Goal: Navigation & Orientation: Find specific page/section

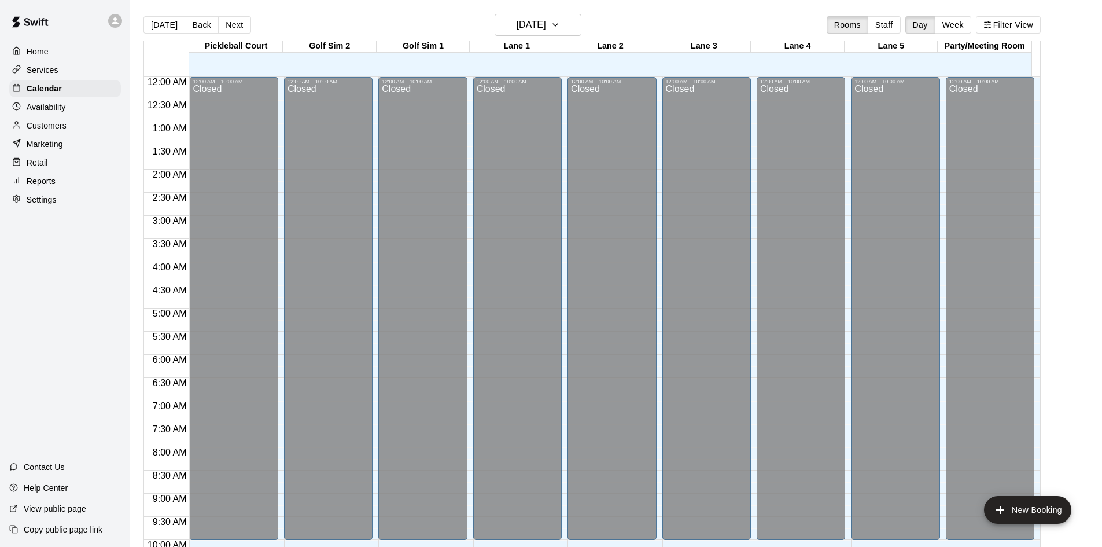
scroll to position [376, 0]
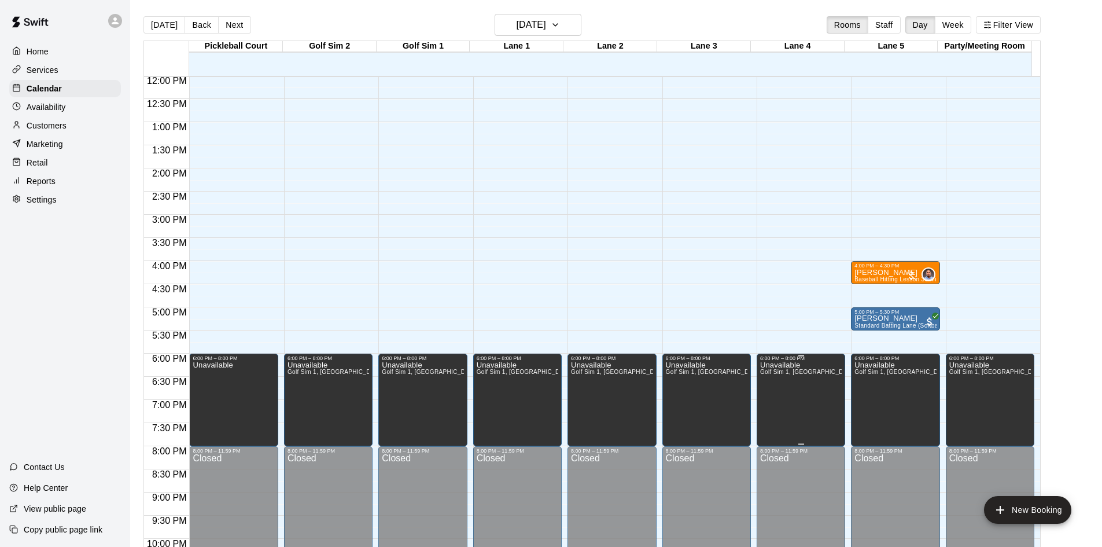
scroll to position [441, 0]
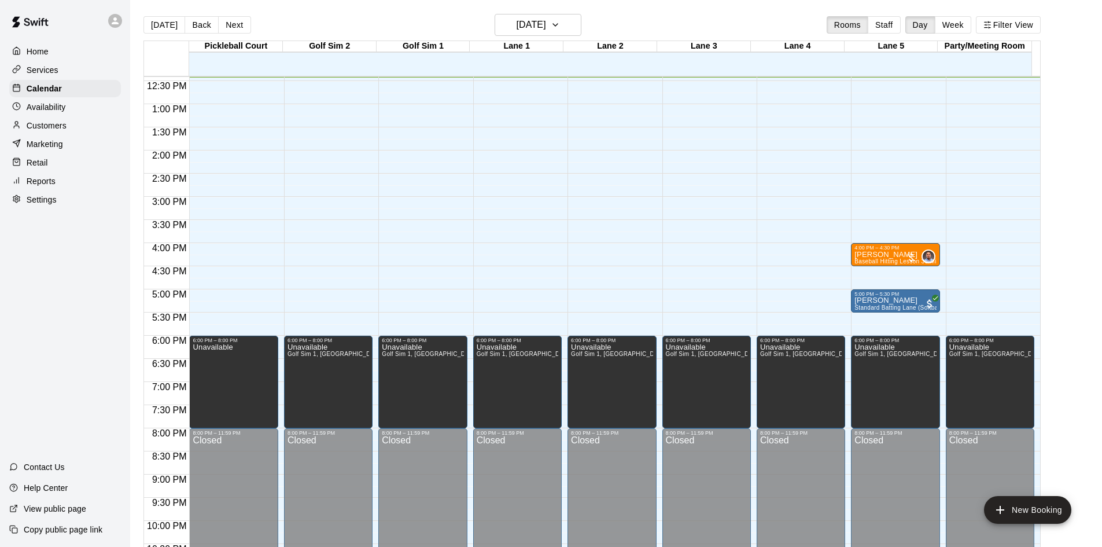
scroll to position [459, 0]
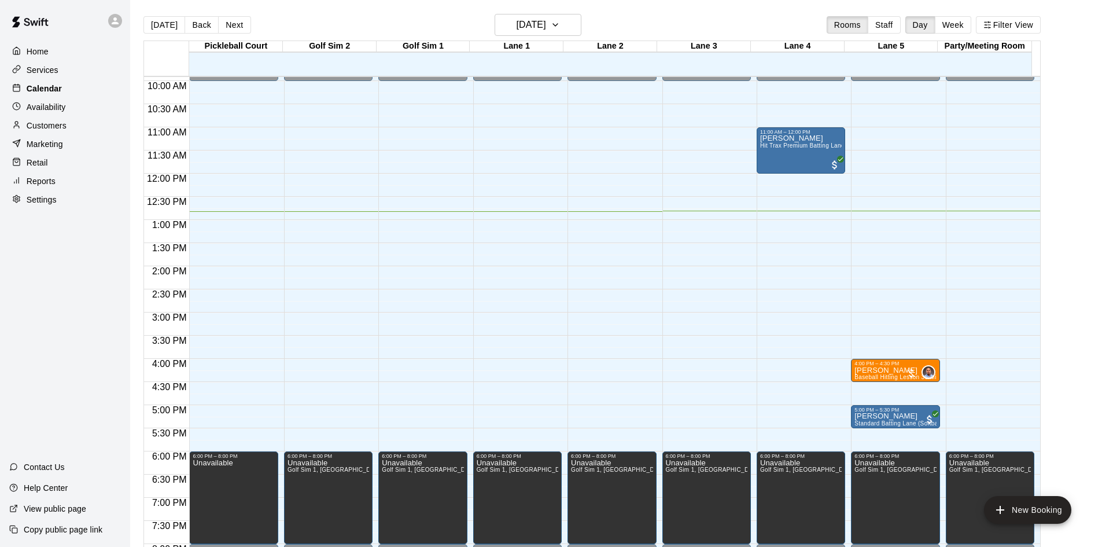
click at [42, 87] on p "Calendar" at bounding box center [44, 89] width 35 height 12
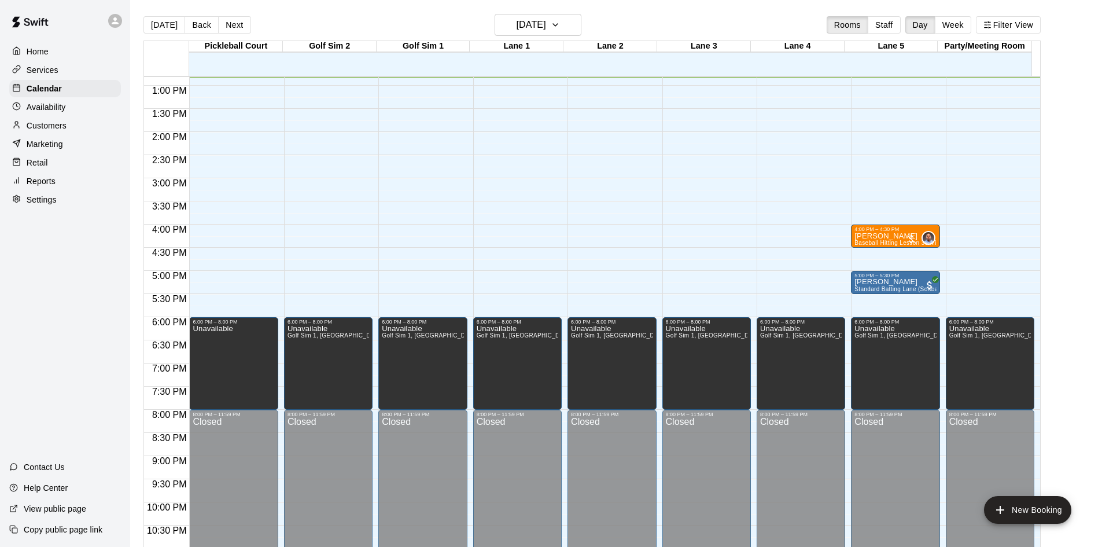
scroll to position [477, 0]
